Goal: Find specific page/section: Find specific page/section

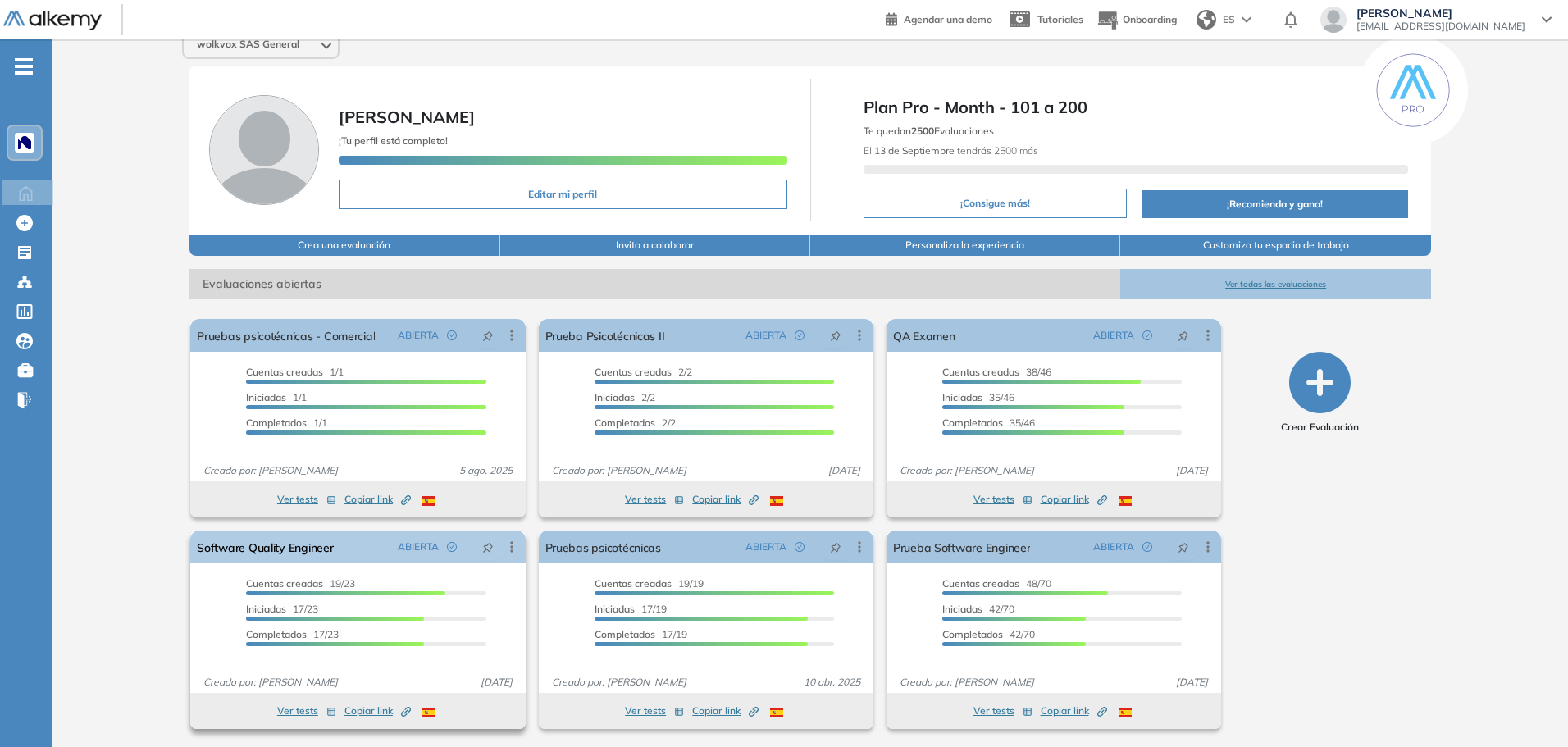
scroll to position [18, 0]
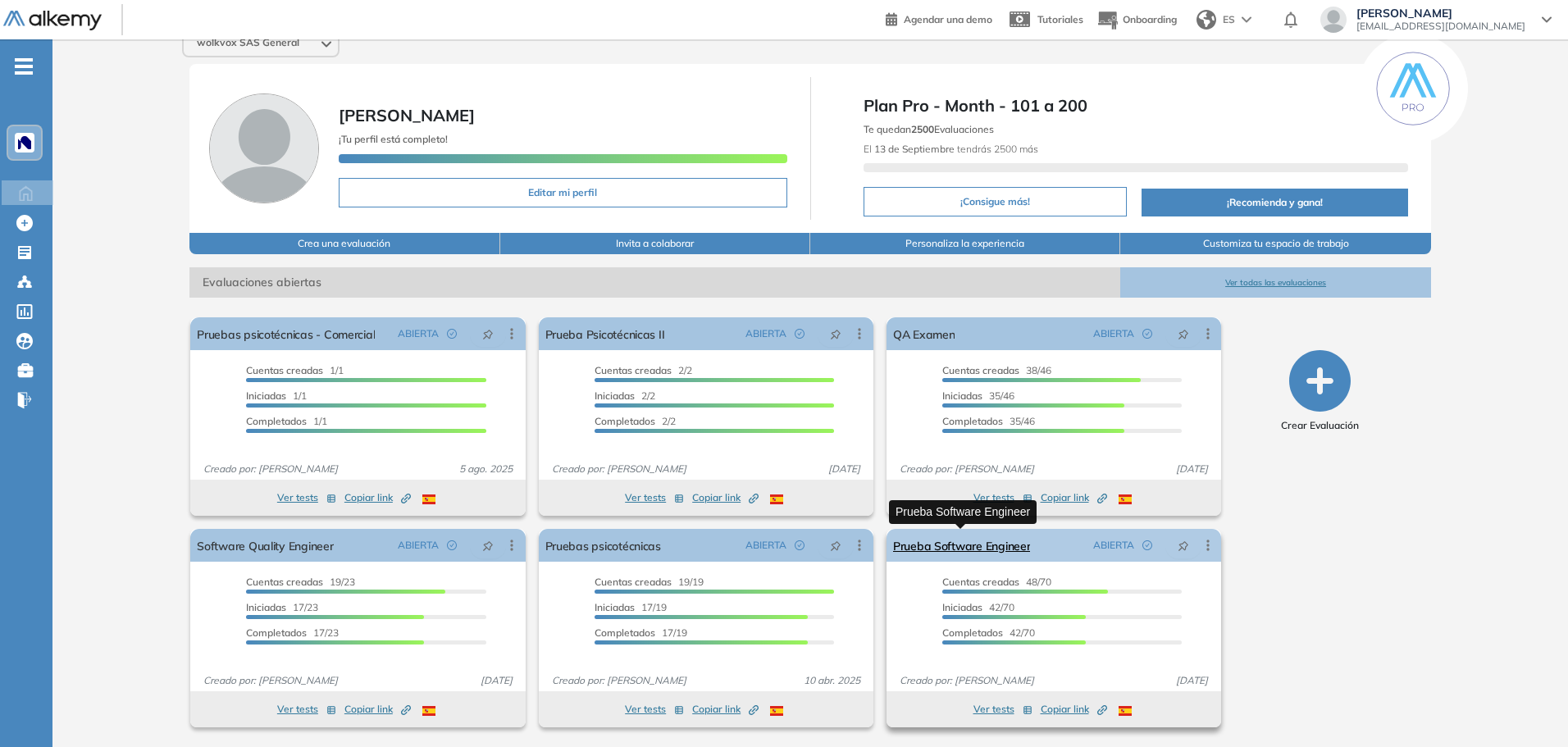
click at [953, 560] on link "Prueba Software Engineer" at bounding box center [962, 546] width 138 height 33
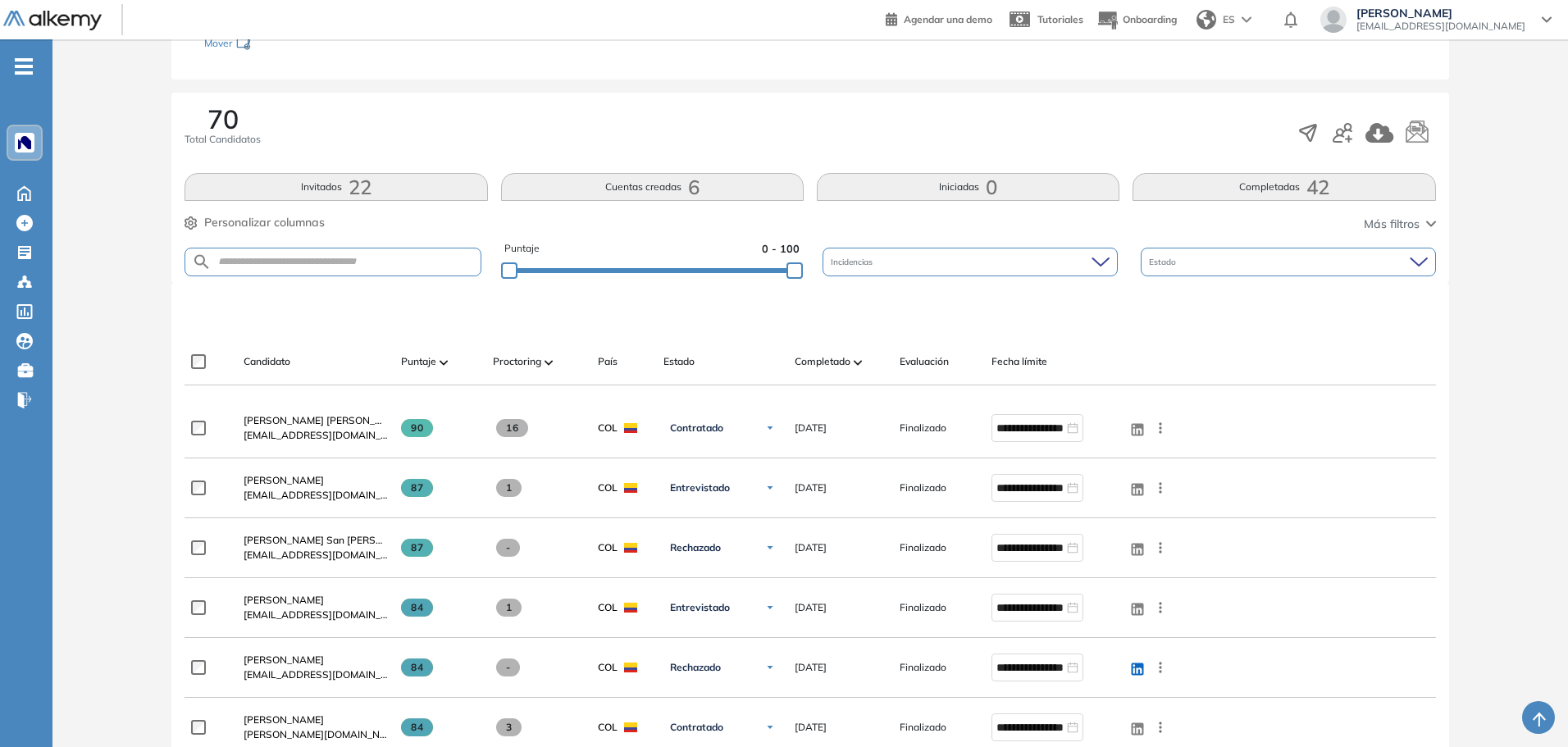
scroll to position [246, 0]
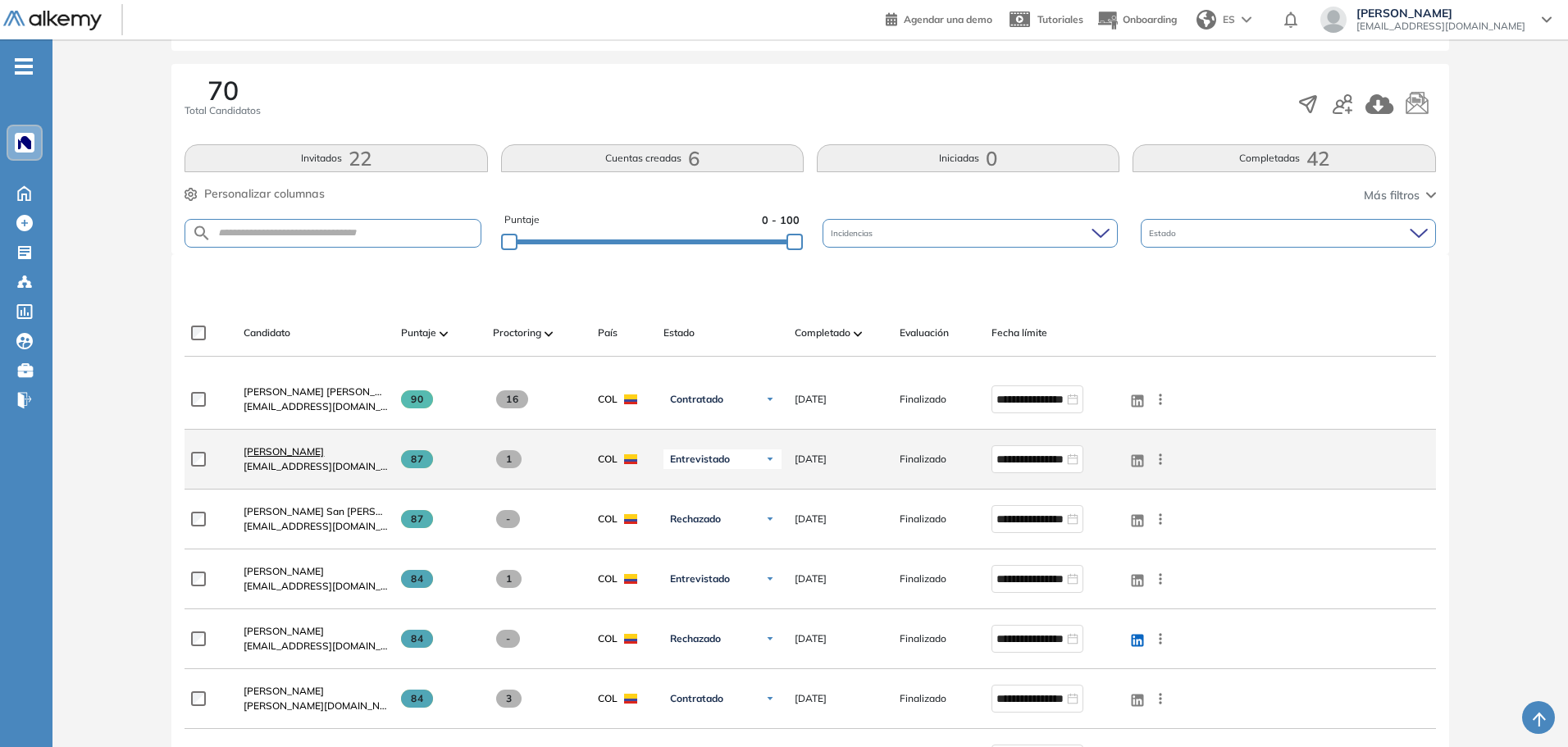
click at [271, 447] on span "[PERSON_NAME]" at bounding box center [283, 451] width 80 height 12
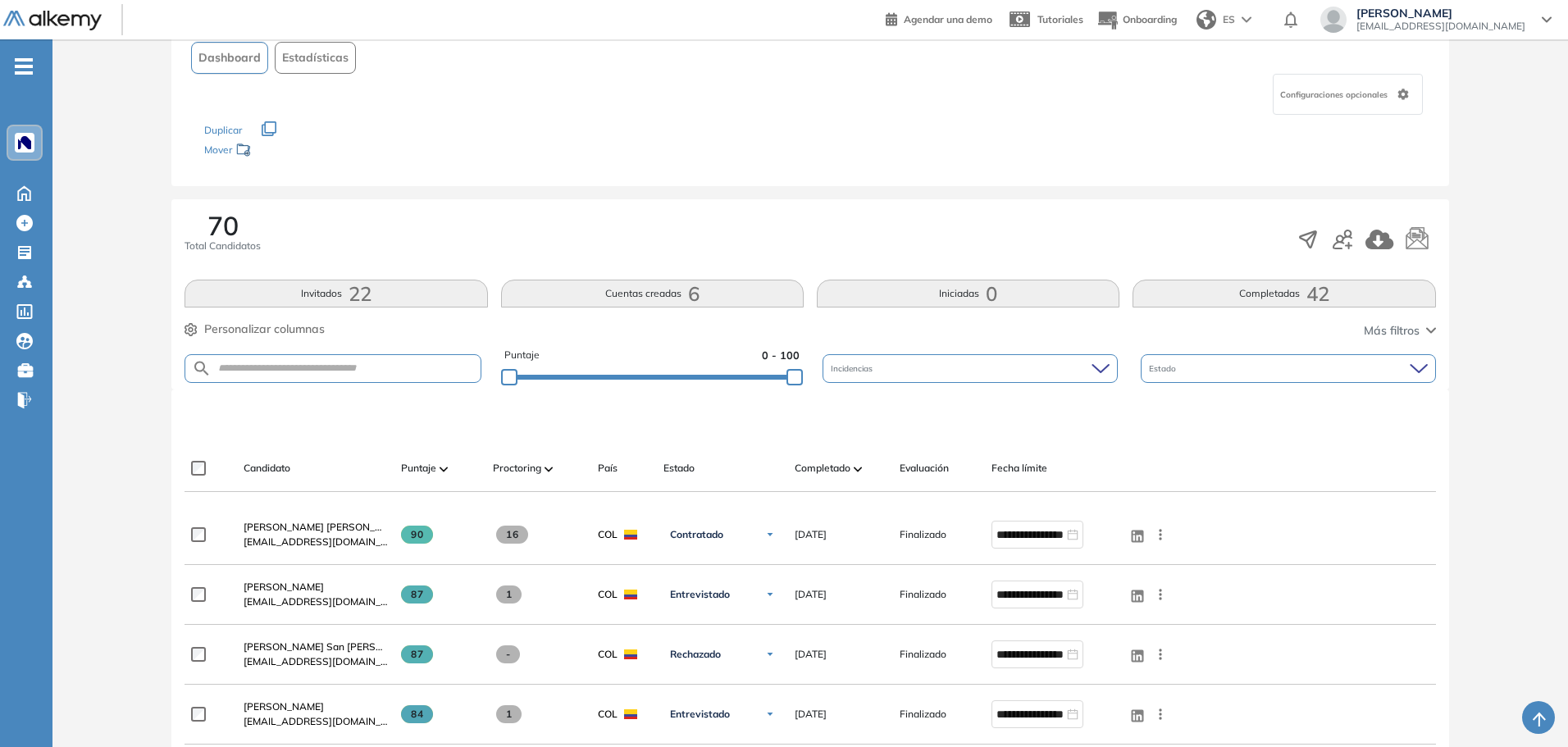
scroll to position [82, 0]
